Goal: Register for event/course

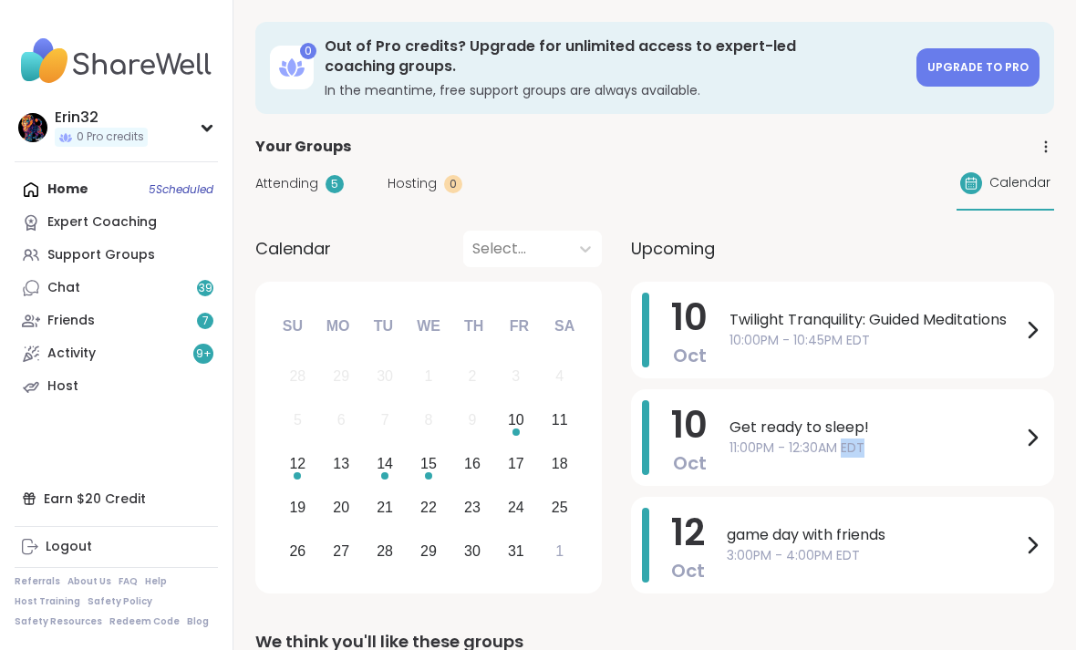
click at [1022, 445] on icon at bounding box center [1032, 438] width 22 height 22
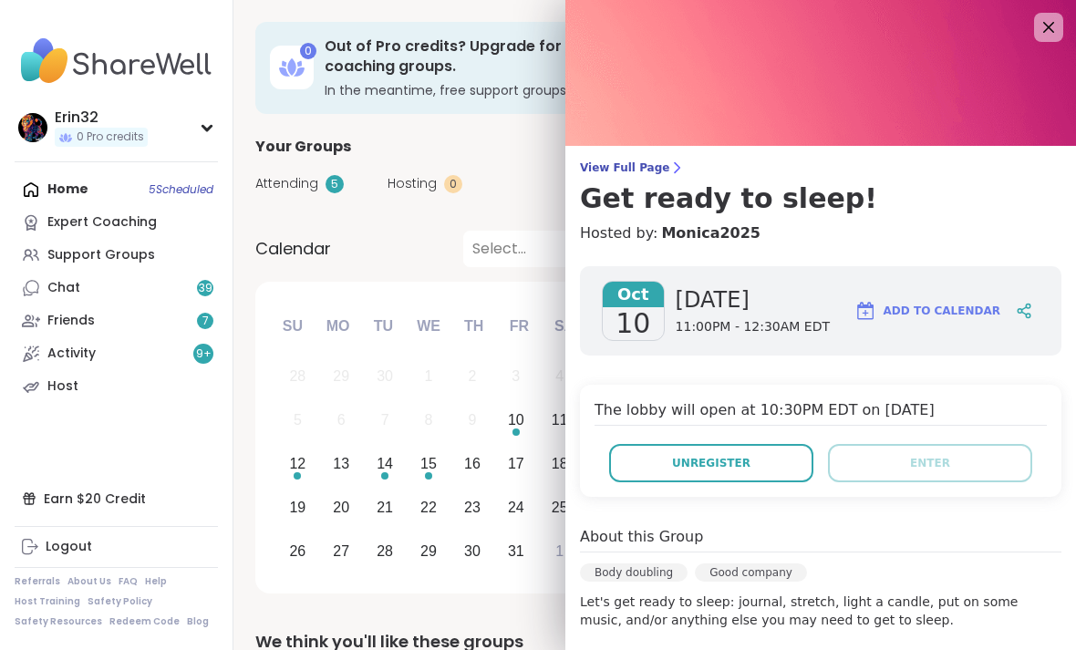
click at [777, 463] on button "Unregister" at bounding box center [711, 463] width 204 height 38
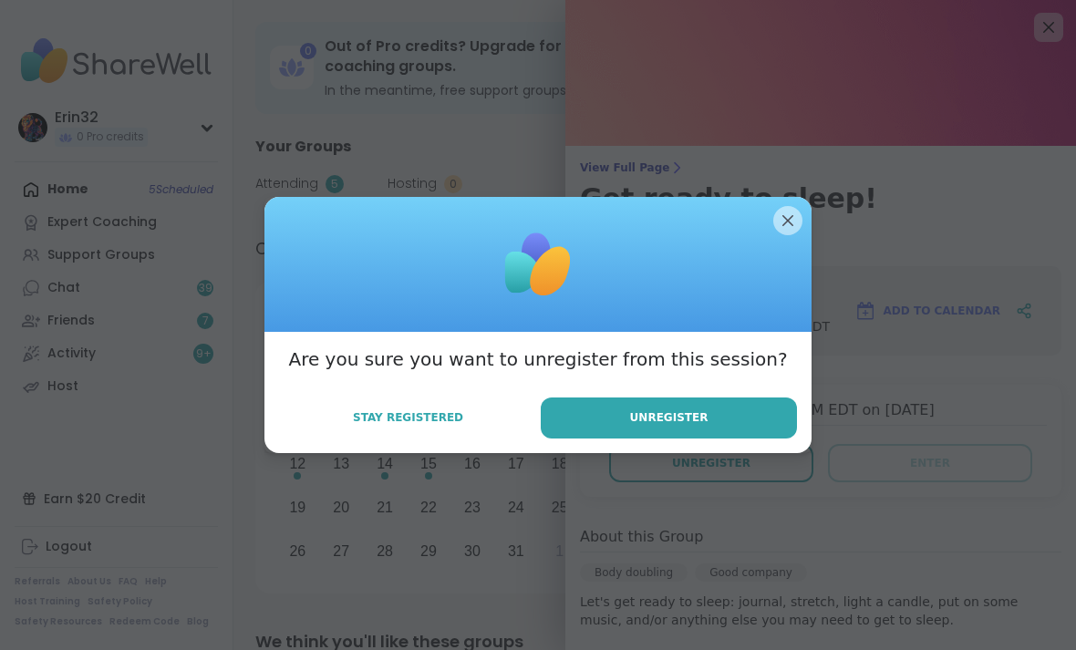
click at [779, 417] on button "Unregister" at bounding box center [669, 418] width 256 height 41
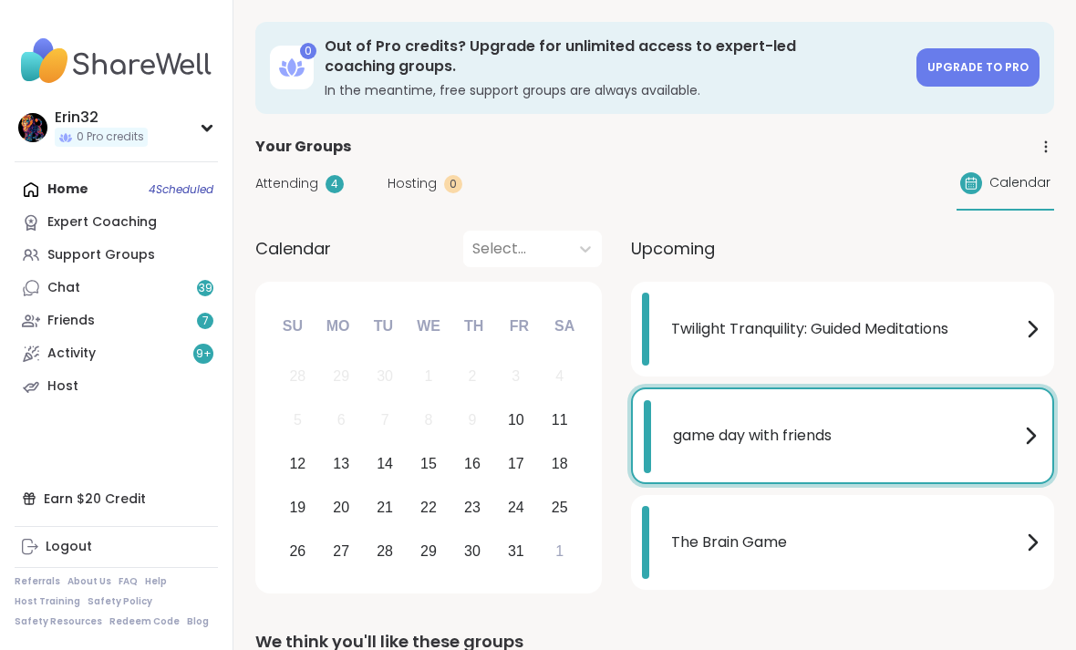
click at [888, 446] on div "game day with friends" at bounding box center [857, 435] width 368 height 71
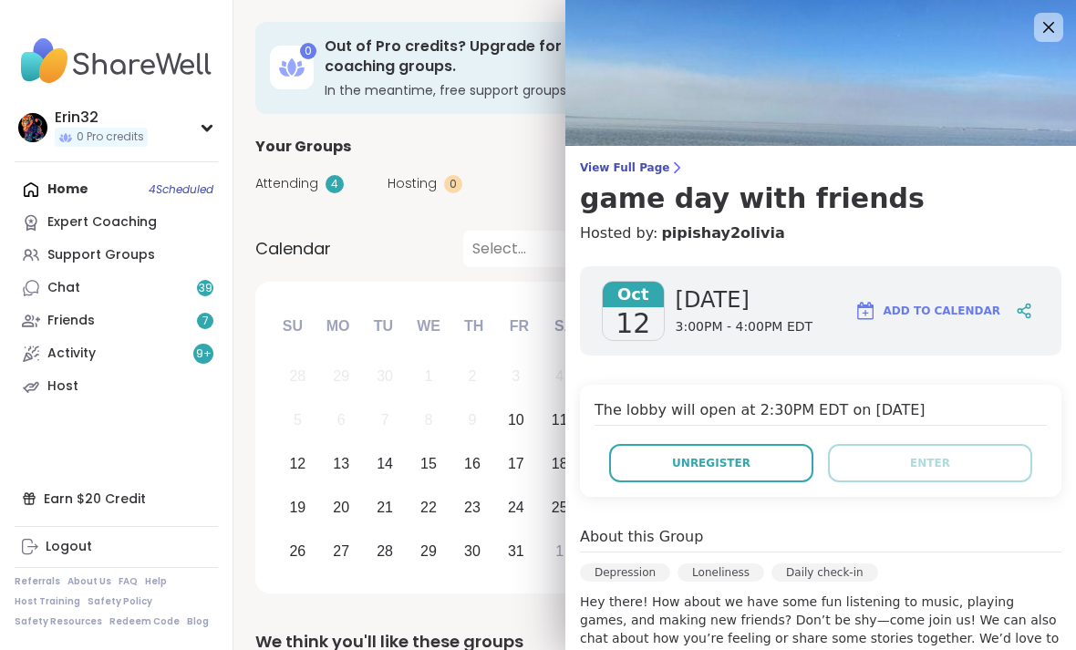
click at [1047, 36] on icon at bounding box center [1049, 27] width 22 height 22
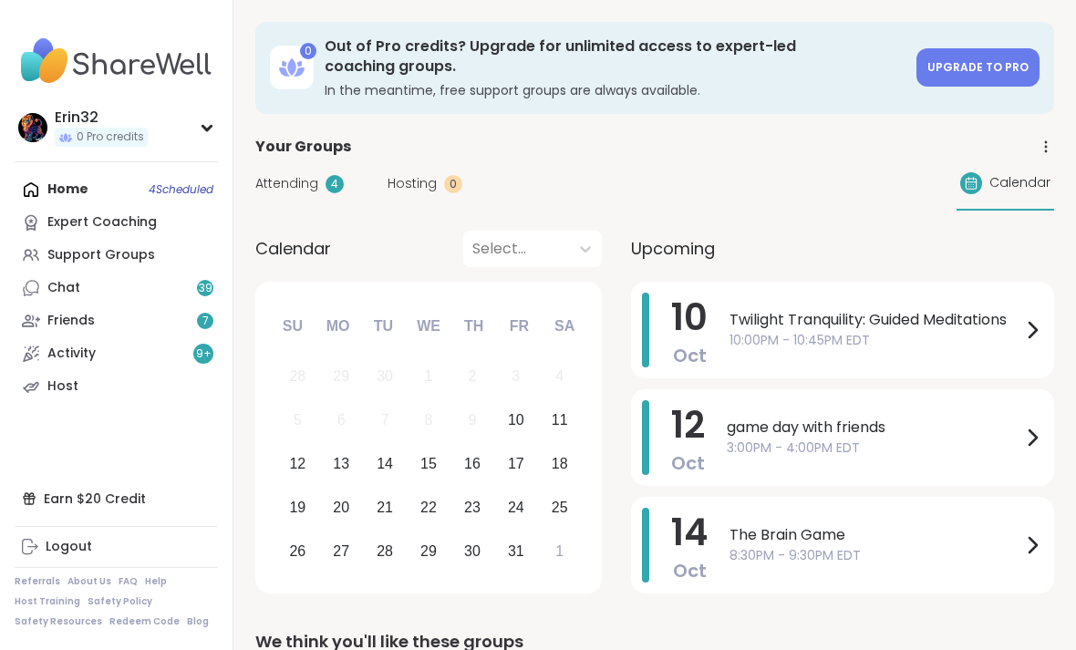
click at [853, 542] on span "The Brain Game" at bounding box center [875, 535] width 292 height 22
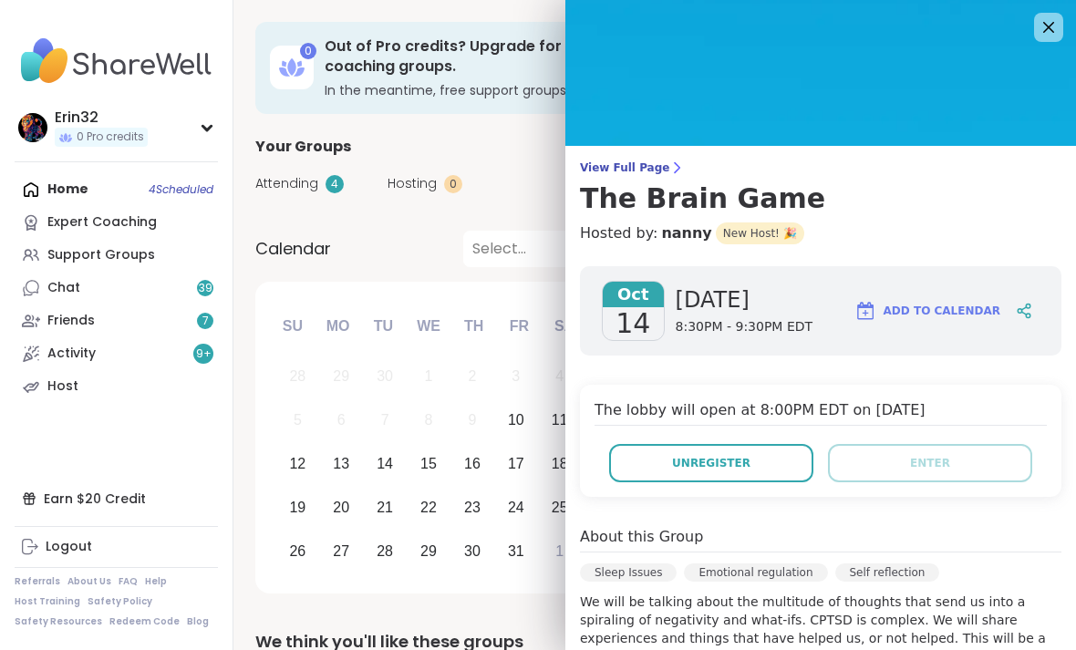
click at [1048, 35] on icon at bounding box center [1049, 27] width 22 height 22
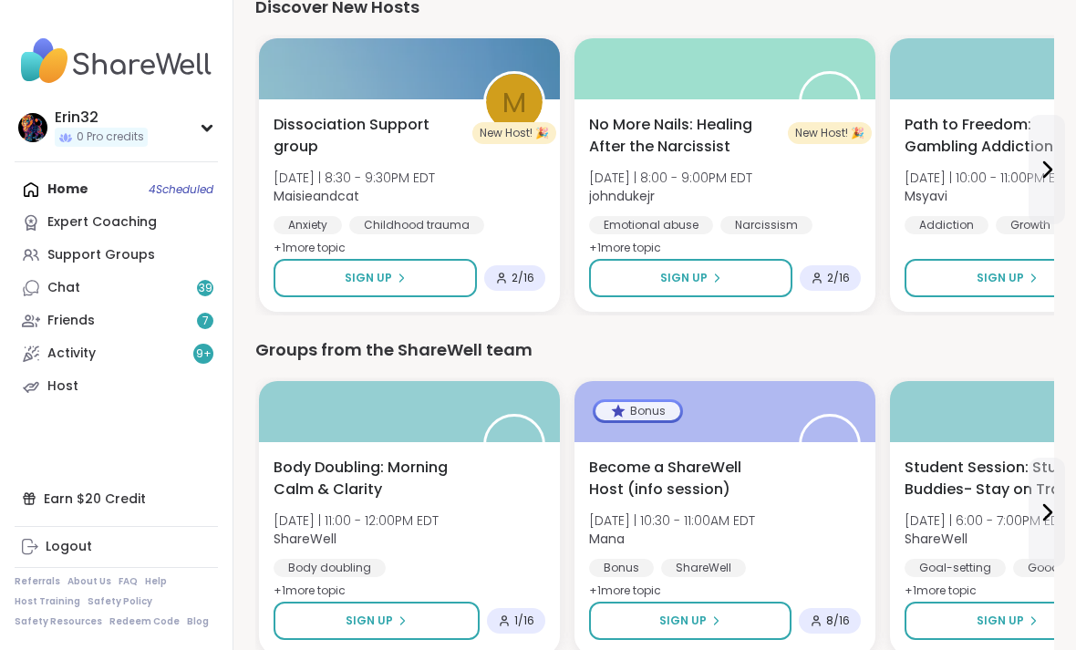
scroll to position [2376, 0]
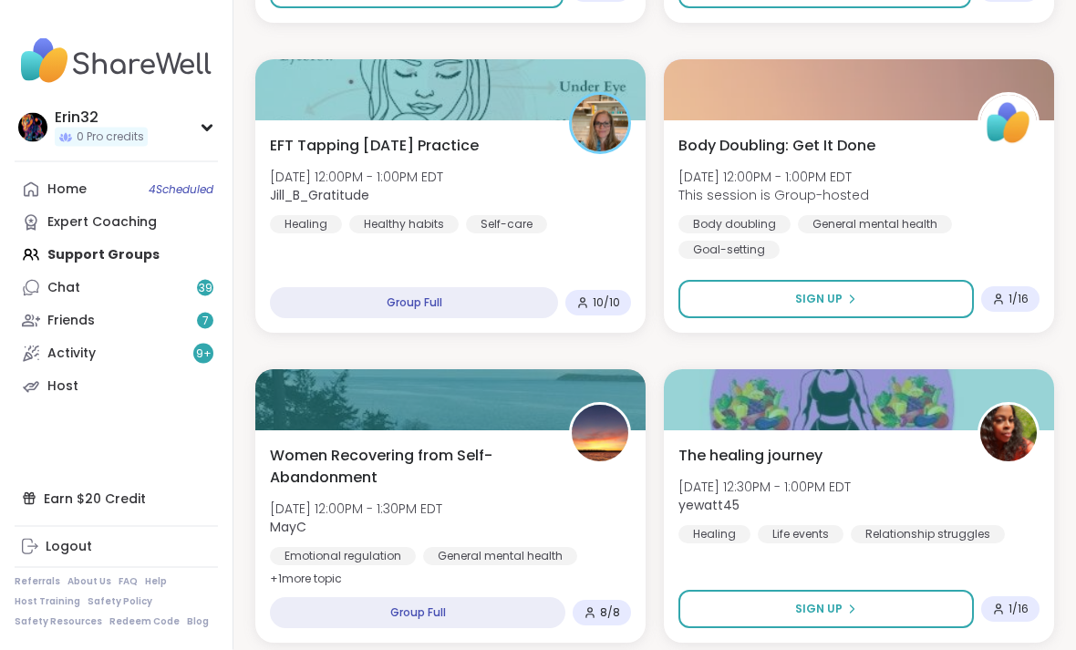
scroll to position [5144, 0]
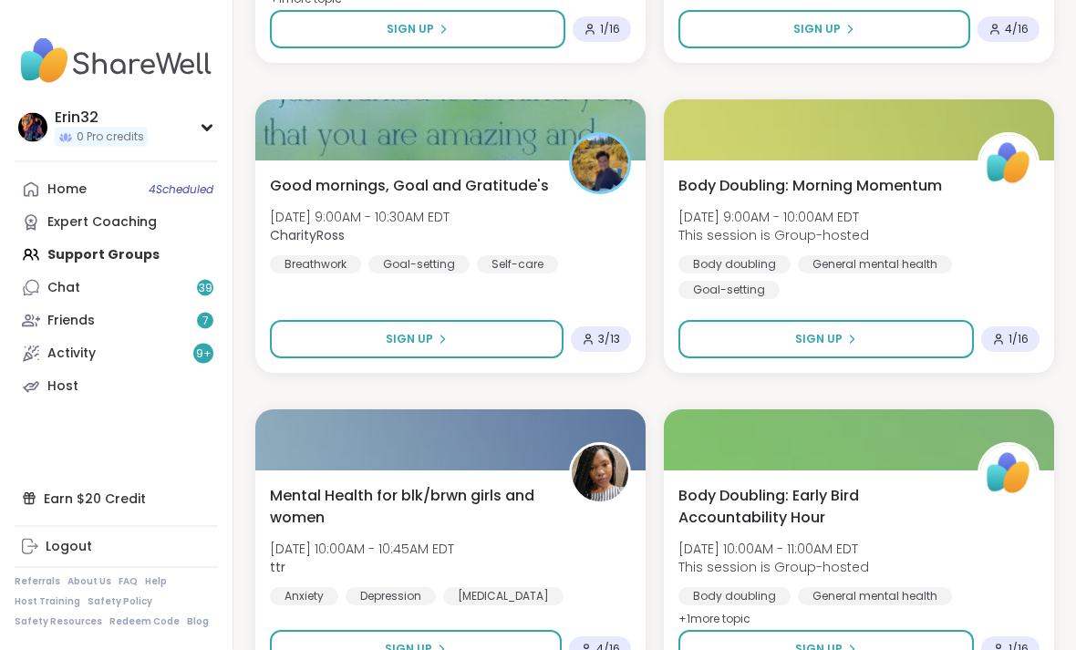
scroll to position [10724, 0]
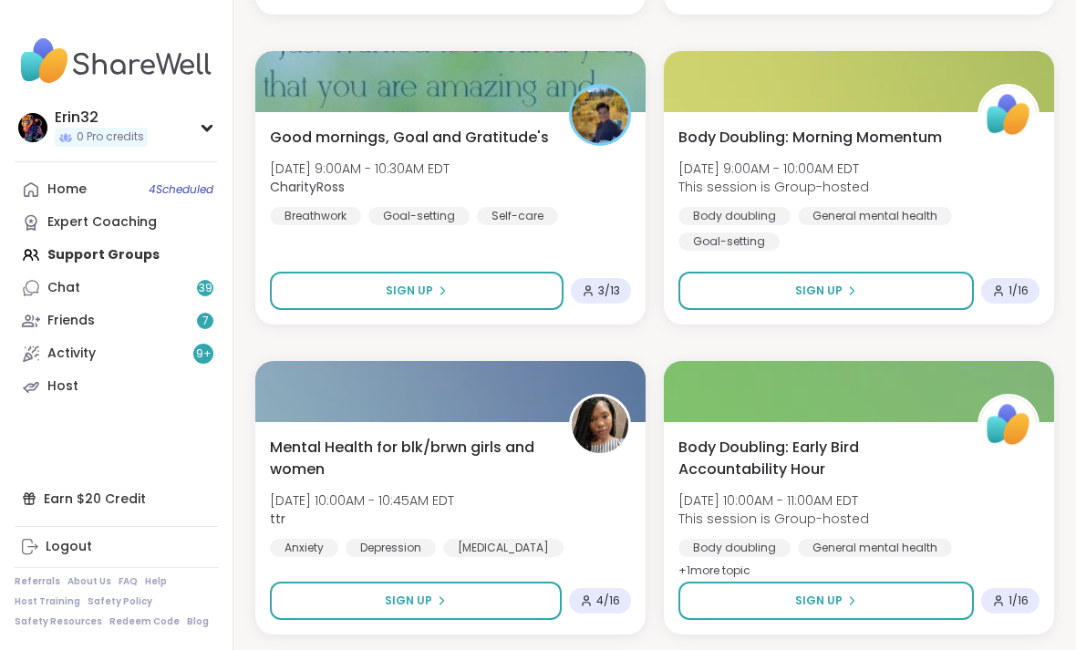
click at [531, 306] on button "Sign Up" at bounding box center [417, 291] width 294 height 38
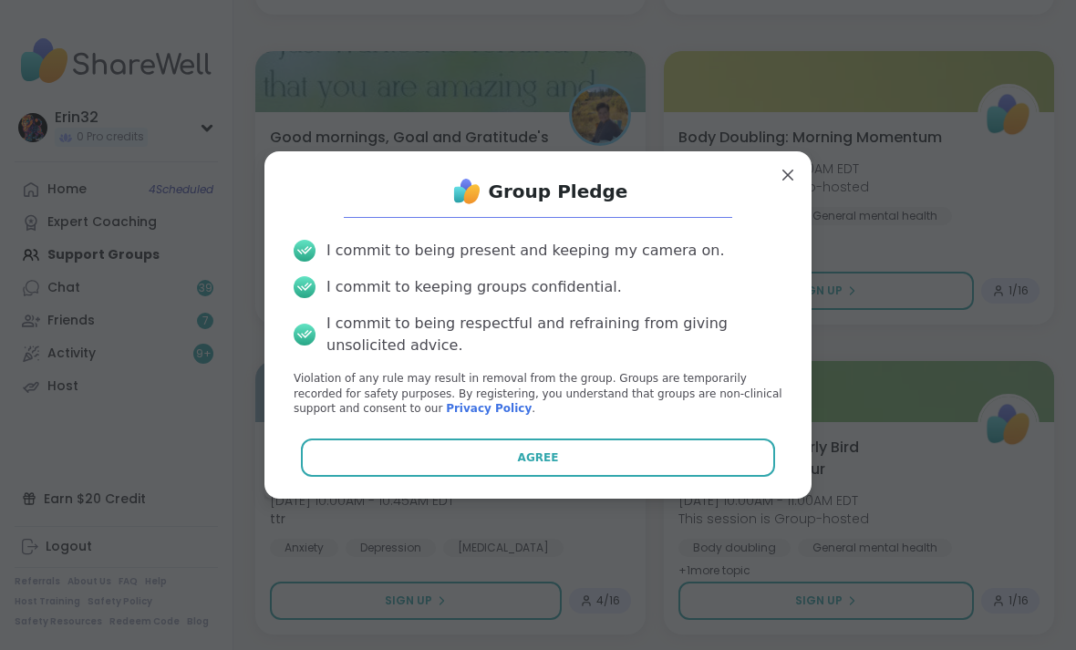
click at [710, 471] on button "Agree" at bounding box center [538, 458] width 475 height 38
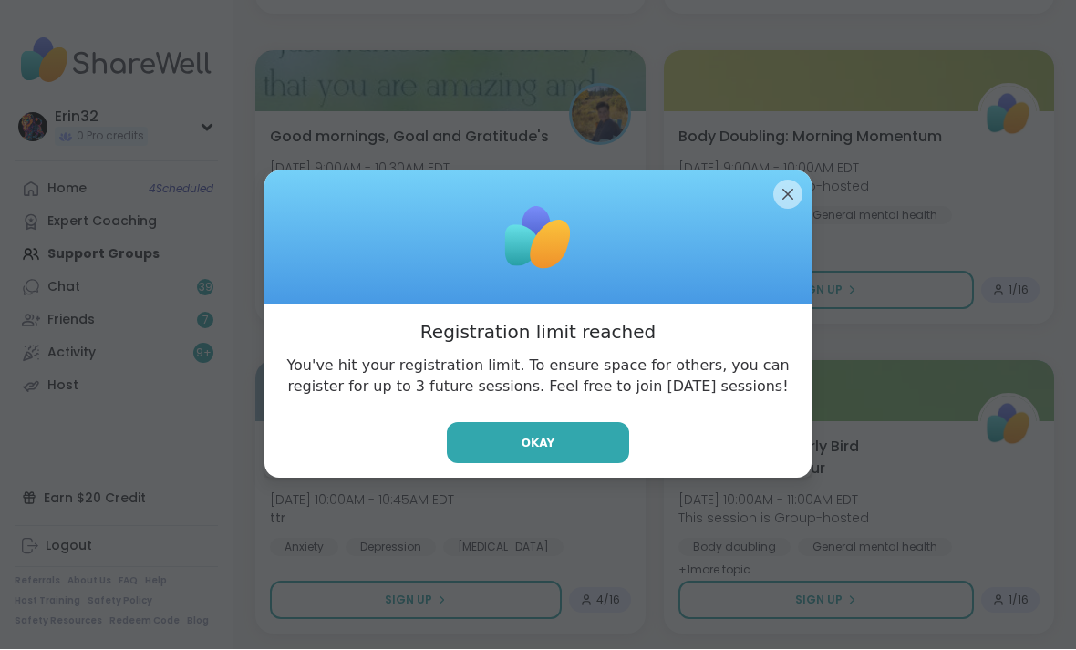
scroll to position [10720, 0]
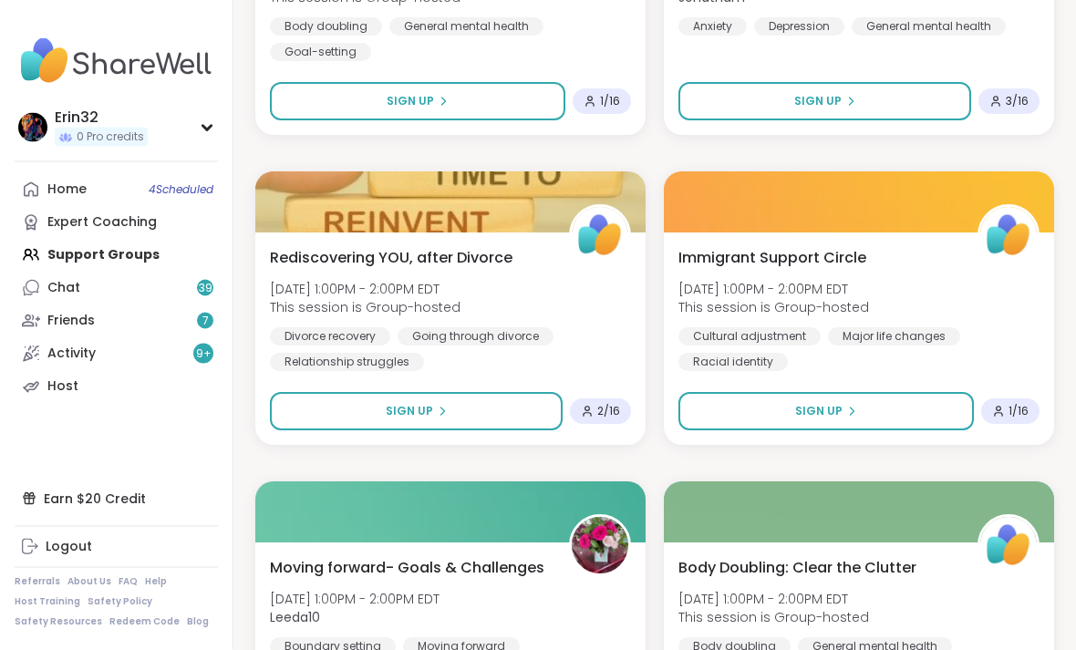
scroll to position [12468, 0]
